Goal: Task Accomplishment & Management: Use online tool/utility

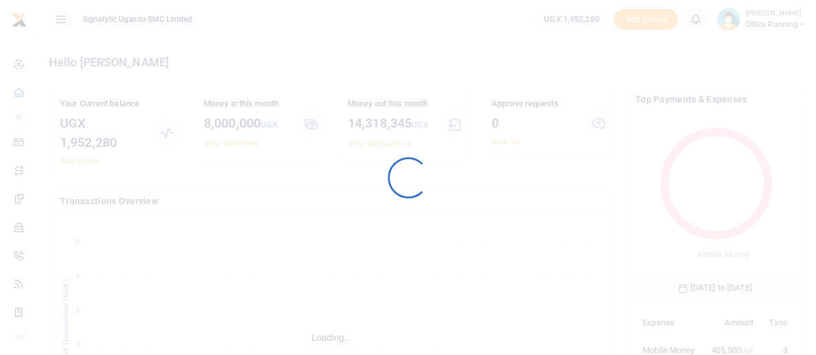
scroll to position [10, 10]
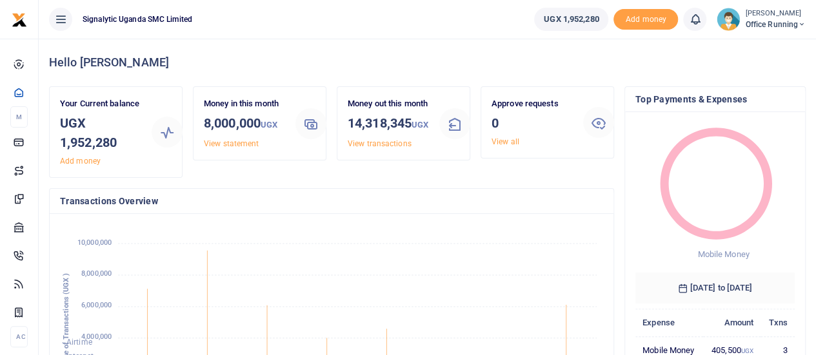
click at [776, 24] on span "Office Running" at bounding box center [775, 25] width 61 height 12
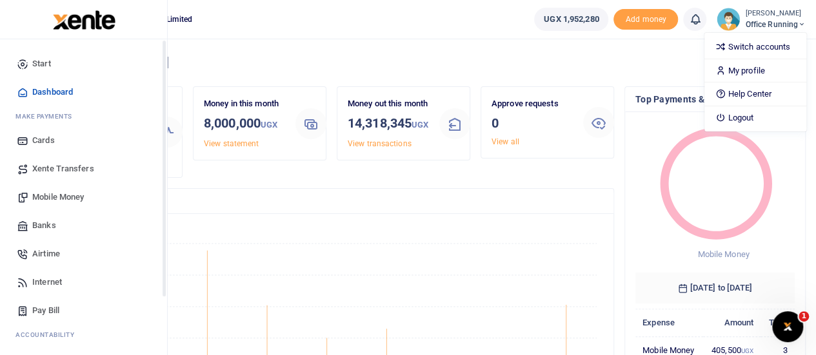
scroll to position [133, 0]
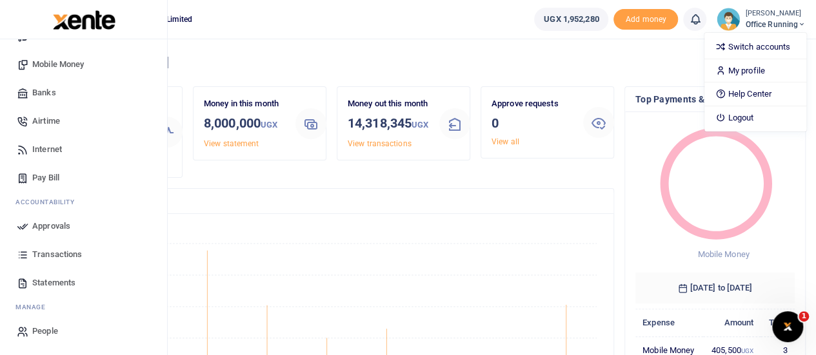
click at [61, 257] on span "Transactions" at bounding box center [57, 254] width 50 height 13
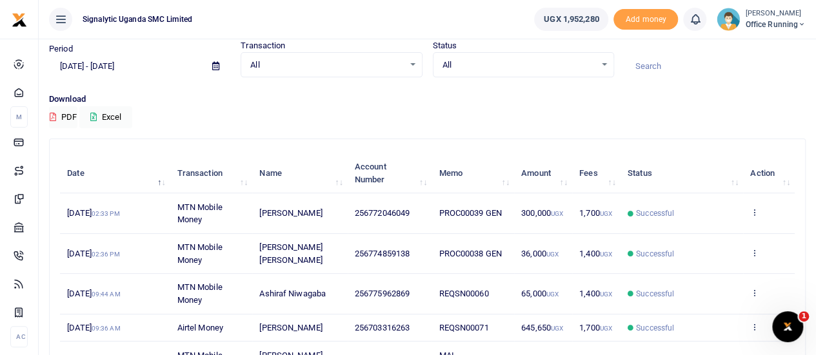
scroll to position [50, 0]
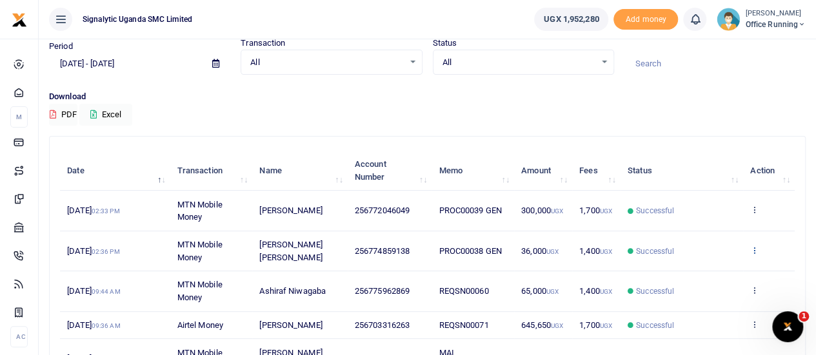
click at [753, 250] on icon at bounding box center [754, 250] width 8 height 9
click at [694, 299] on link "Send again" at bounding box center [707, 301] width 102 height 18
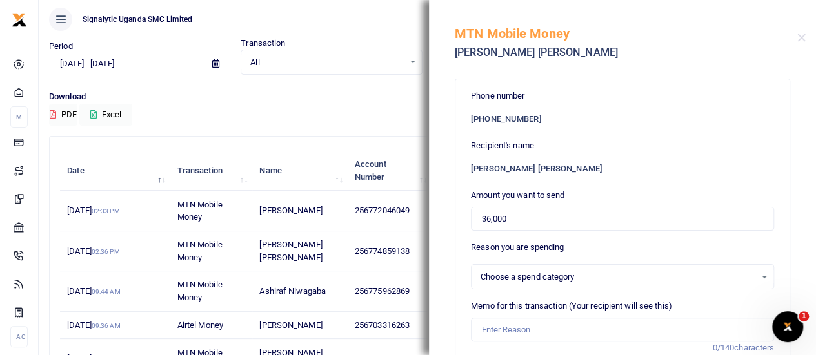
select select
click at [490, 219] on input "36,000" at bounding box center [622, 219] width 303 height 25
type input "20,000"
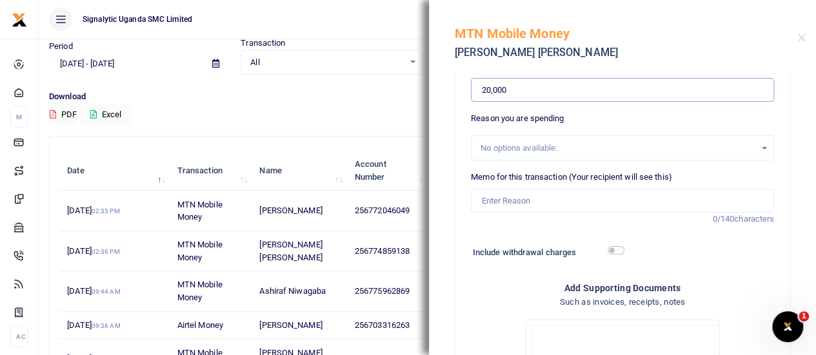
scroll to position [142, 0]
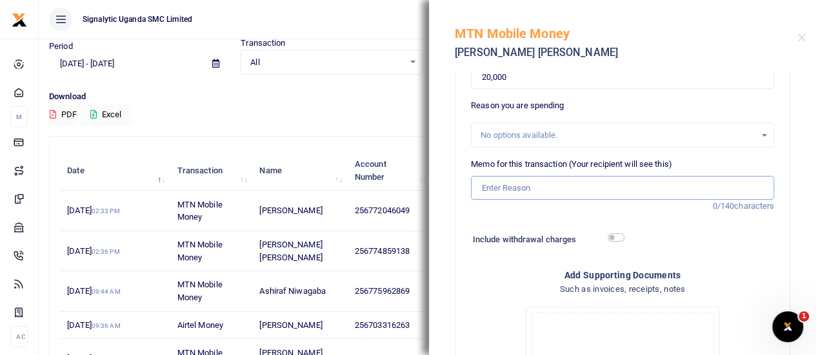
click at [533, 189] on input "Memo for this transaction (Your recipient will see this)" at bounding box center [622, 188] width 303 height 25
paste input "PROC00040"
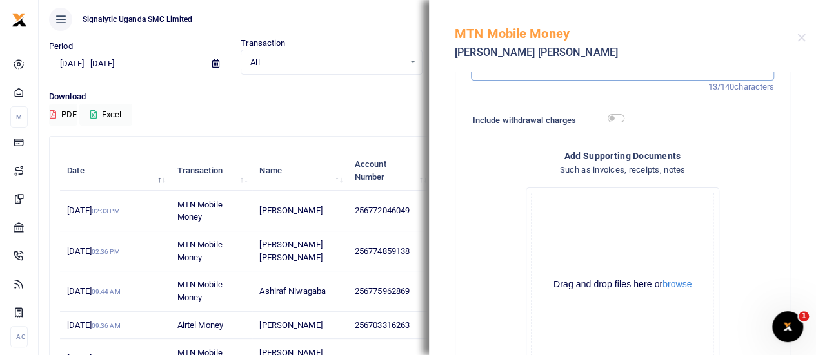
scroll to position [358, 0]
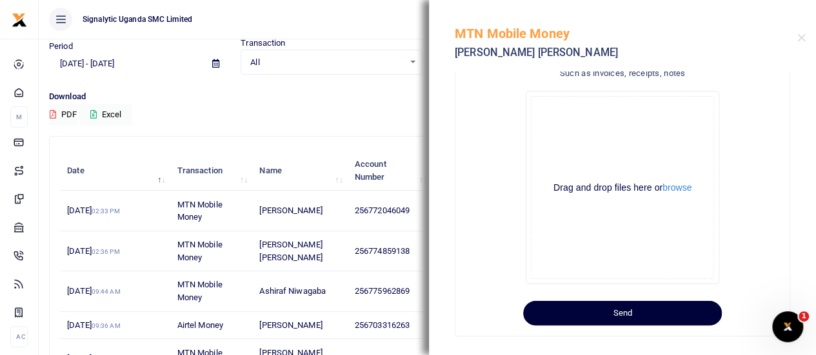
type input "PROC00040 GEN"
click at [612, 313] on button "Send" at bounding box center [622, 313] width 199 height 25
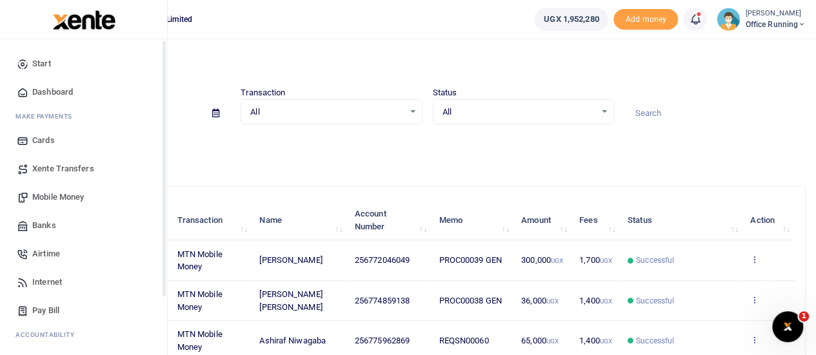
scroll to position [133, 0]
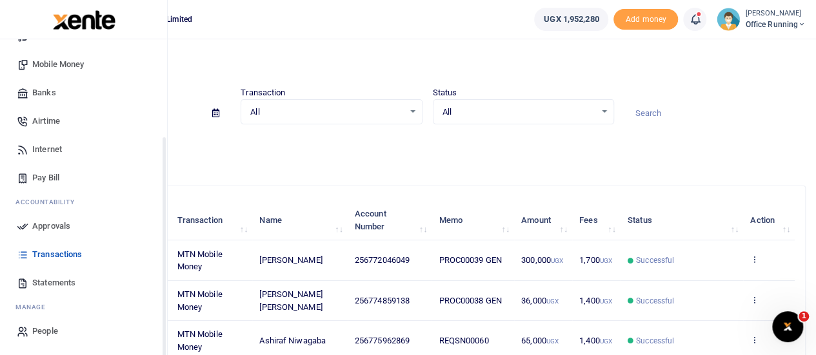
click at [50, 228] on span "Approvals" at bounding box center [51, 226] width 38 height 13
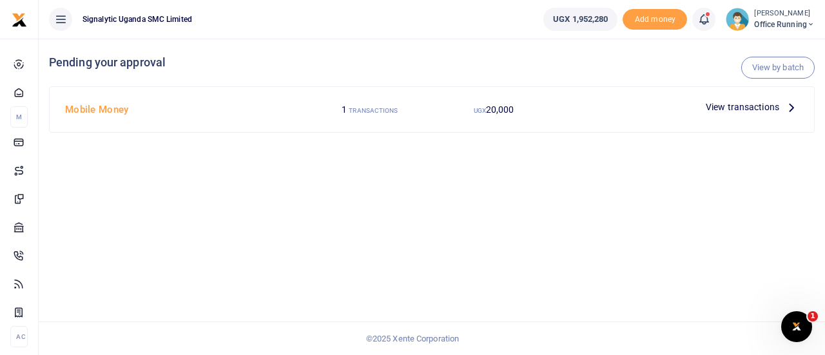
click at [742, 108] on span "View transactions" at bounding box center [743, 107] width 74 height 14
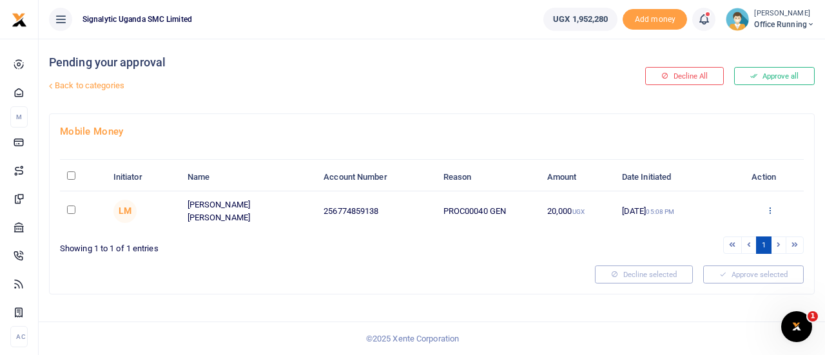
click at [770, 208] on icon at bounding box center [770, 210] width 8 height 9
click at [724, 229] on link "Approve" at bounding box center [724, 231] width 102 height 18
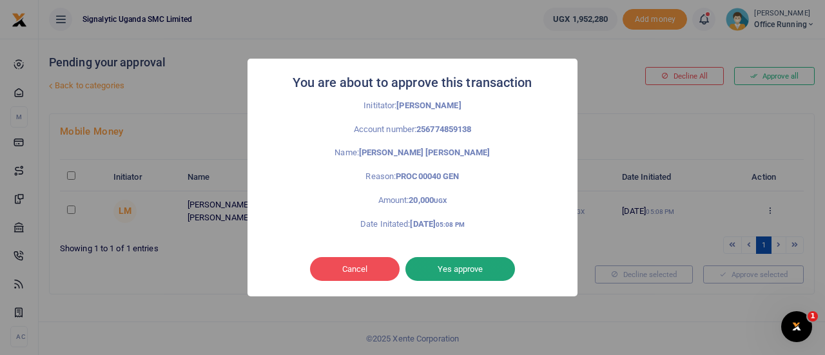
click at [473, 269] on button "Yes approve" at bounding box center [461, 269] width 110 height 25
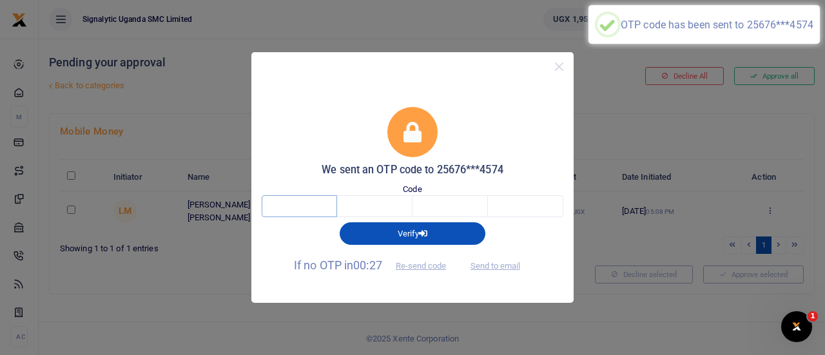
click at [284, 207] on input "text" at bounding box center [299, 206] width 75 height 22
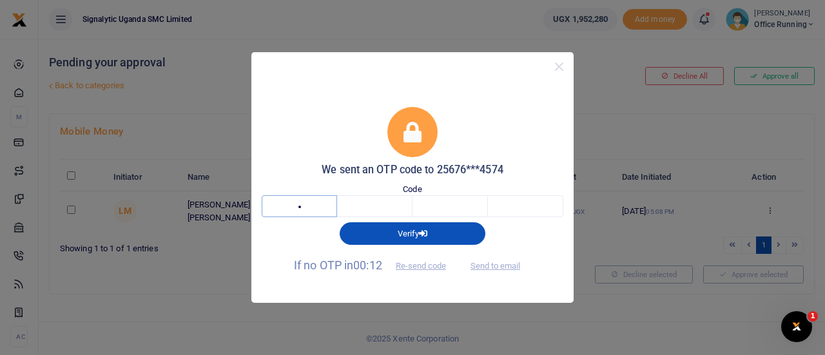
type input "6"
type input "0"
type input "7"
type input "2"
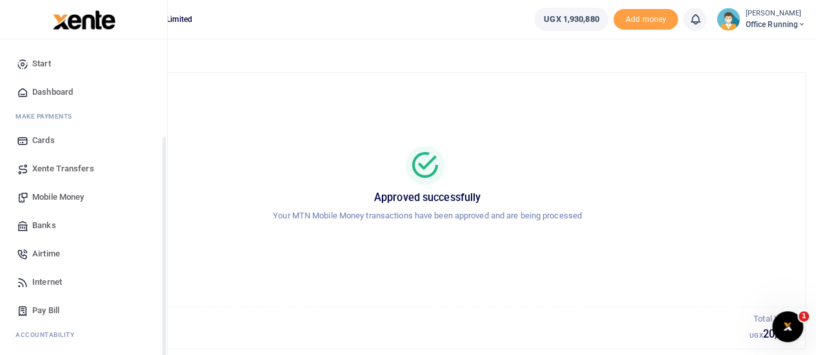
scroll to position [133, 0]
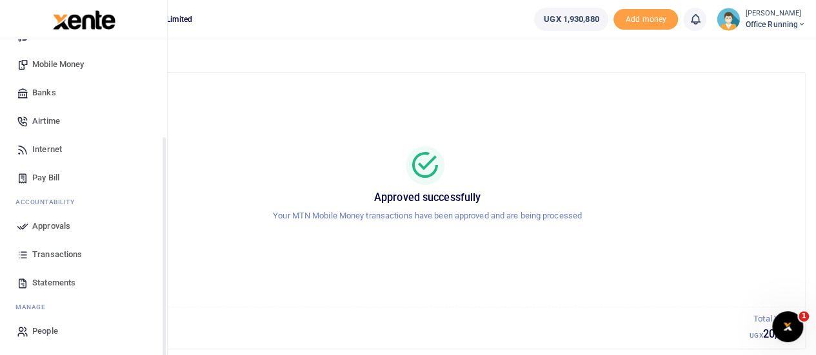
click at [58, 228] on span "Approvals" at bounding box center [51, 226] width 38 height 13
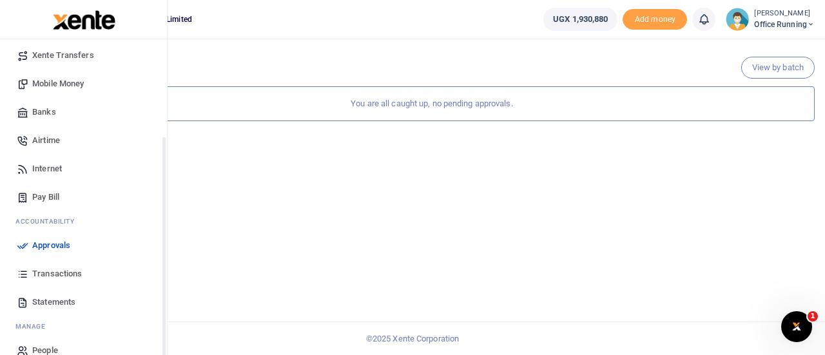
scroll to position [133, 0]
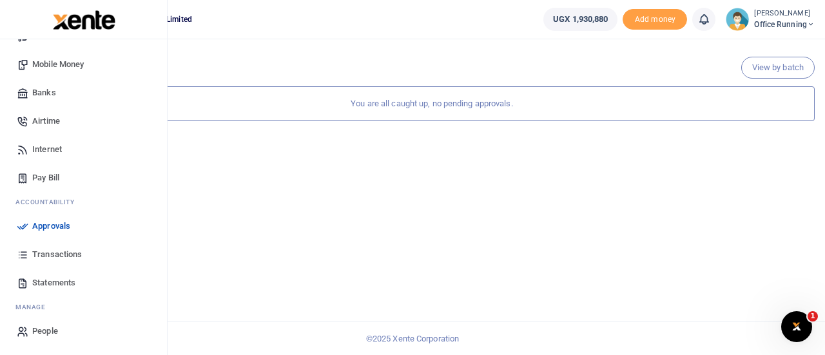
click at [69, 251] on span "Transactions" at bounding box center [57, 254] width 50 height 13
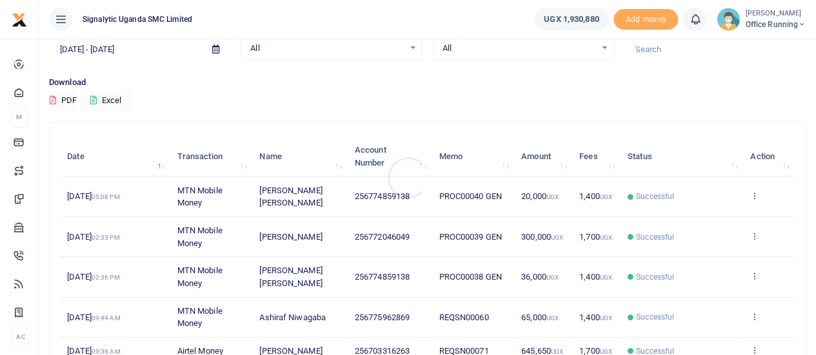
scroll to position [64, 0]
click at [753, 188] on td "View details Send again" at bounding box center [769, 196] width 52 height 40
click at [755, 194] on icon at bounding box center [754, 194] width 8 height 9
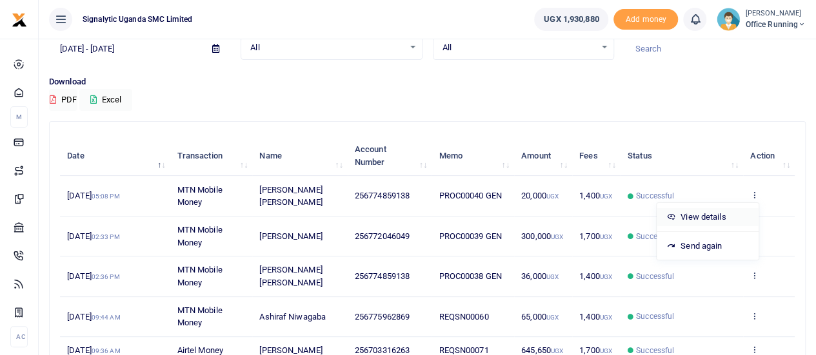
click at [696, 217] on link "View details" at bounding box center [707, 217] width 102 height 18
